Goal: Find specific fact

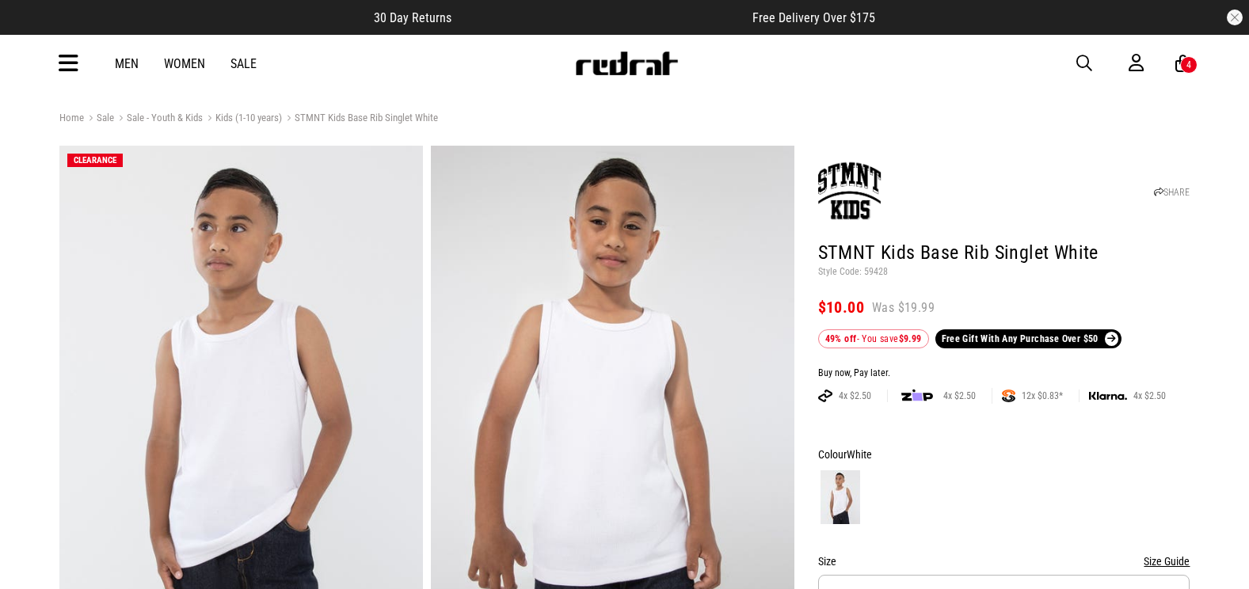
click at [869, 199] on img at bounding box center [849, 190] width 63 height 63
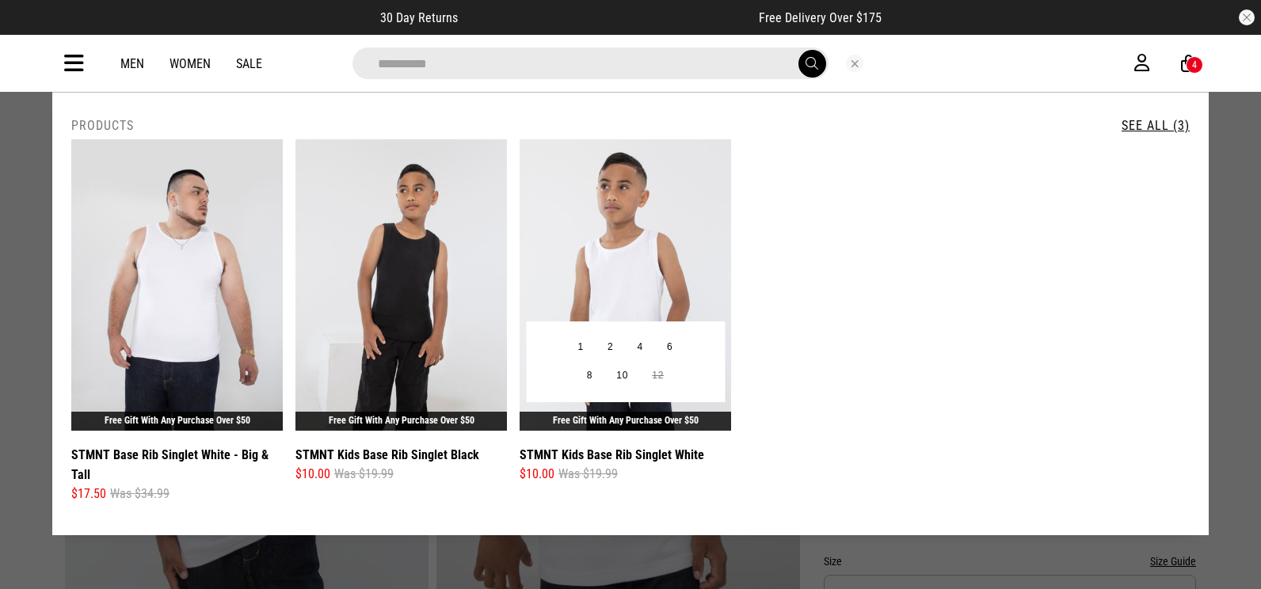
type input "**********"
click at [635, 218] on img at bounding box center [625, 284] width 211 height 291
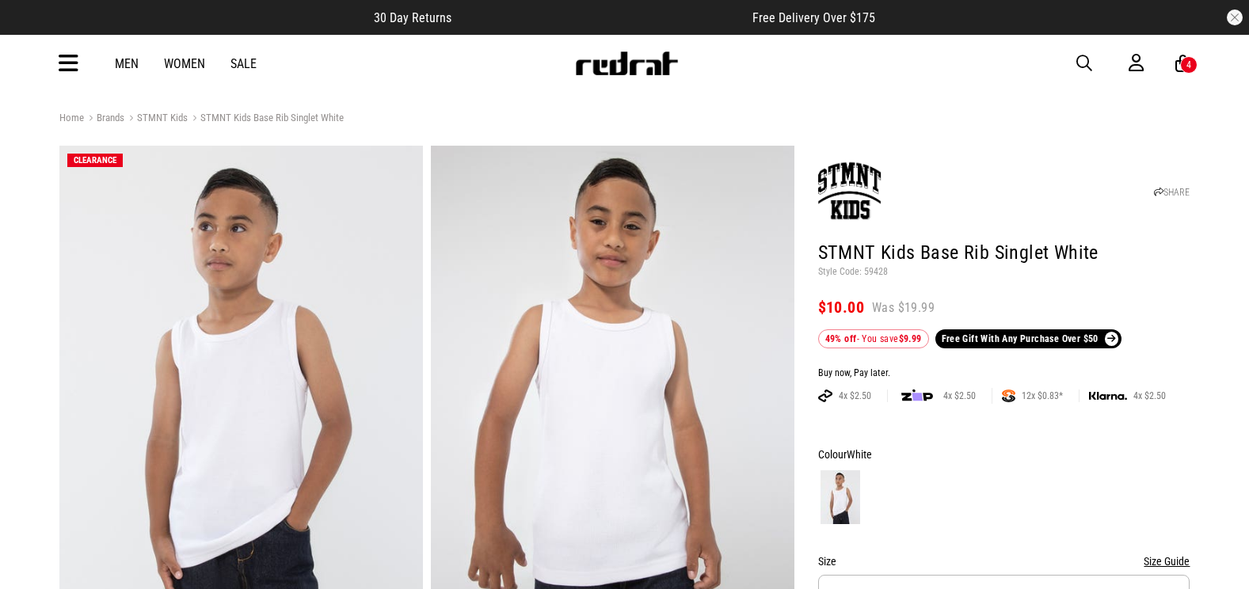
click at [876, 274] on p "Style Code: 59428" at bounding box center [1004, 272] width 372 height 13
copy p "59428"
click at [654, 62] on img at bounding box center [626, 63] width 105 height 24
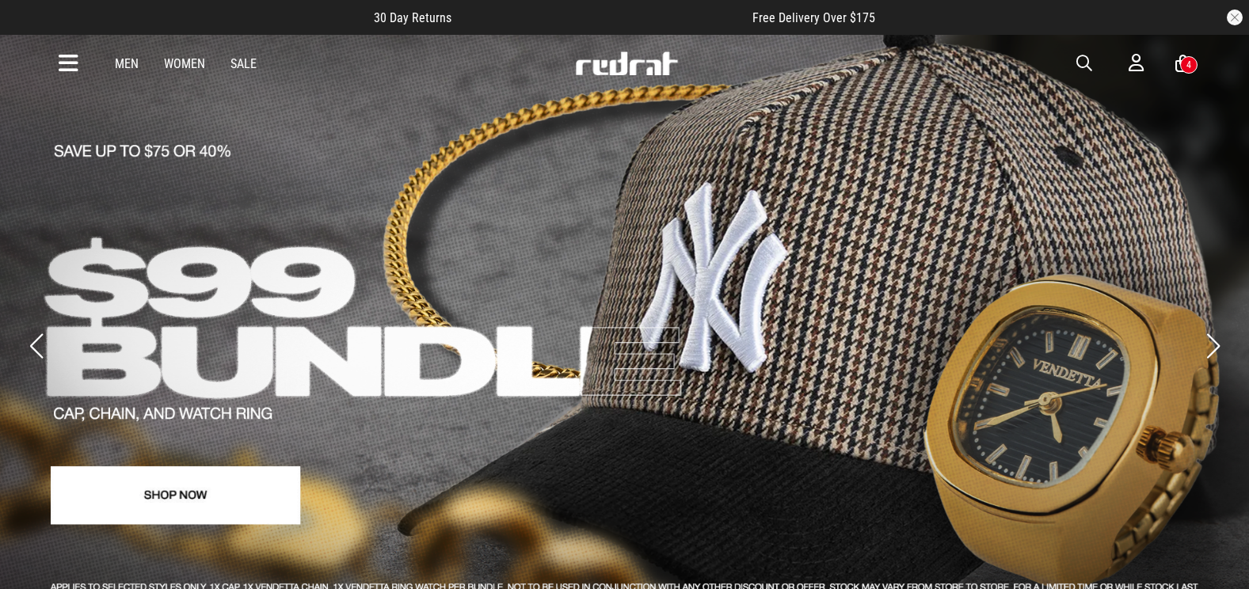
drag, startPoint x: 67, startPoint y: 59, endPoint x: 67, endPoint y: 68, distance: 9.5
click at [67, 59] on icon at bounding box center [69, 64] width 20 height 26
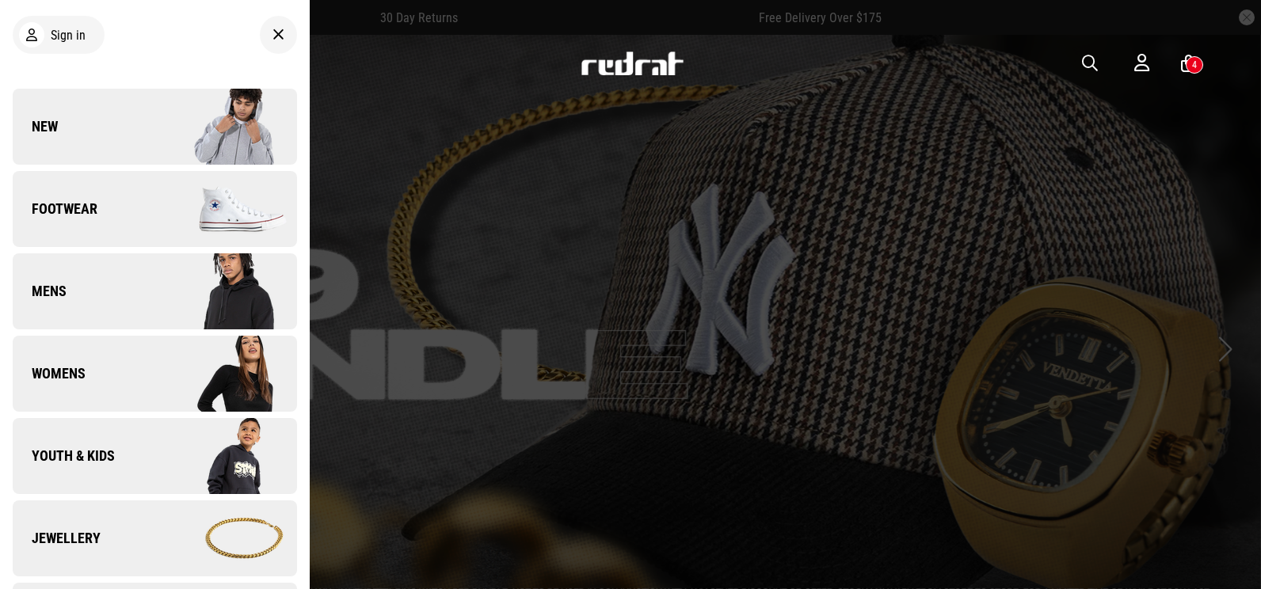
click at [122, 125] on link "New" at bounding box center [155, 127] width 284 height 76
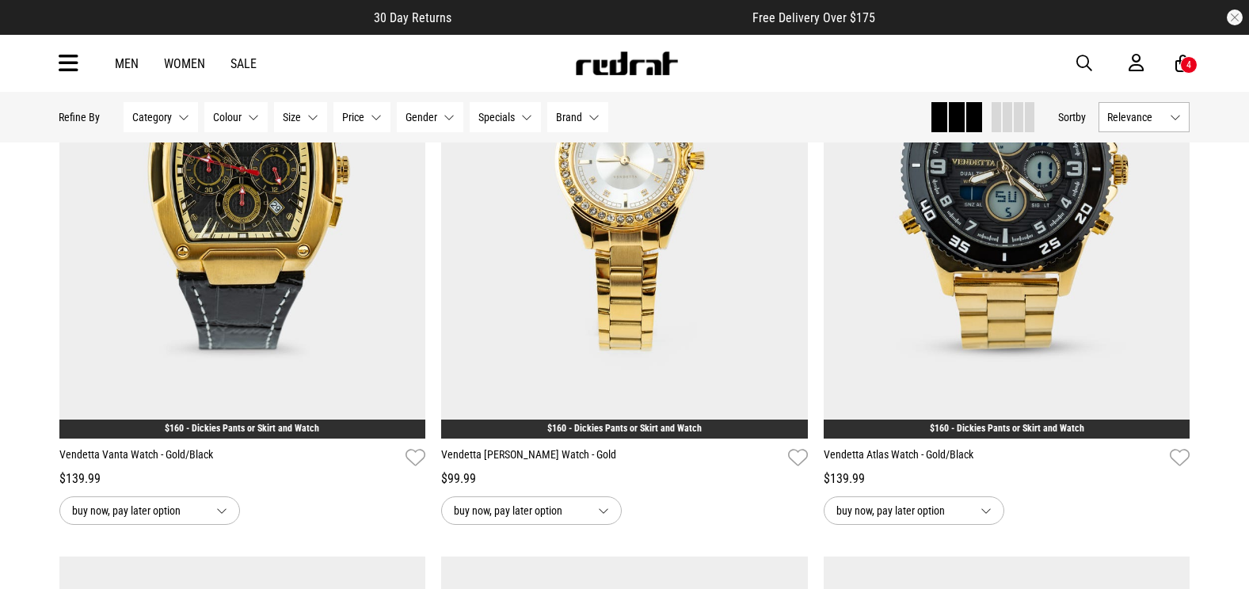
scroll to position [317, 0]
